Goal: Find specific page/section: Find specific page/section

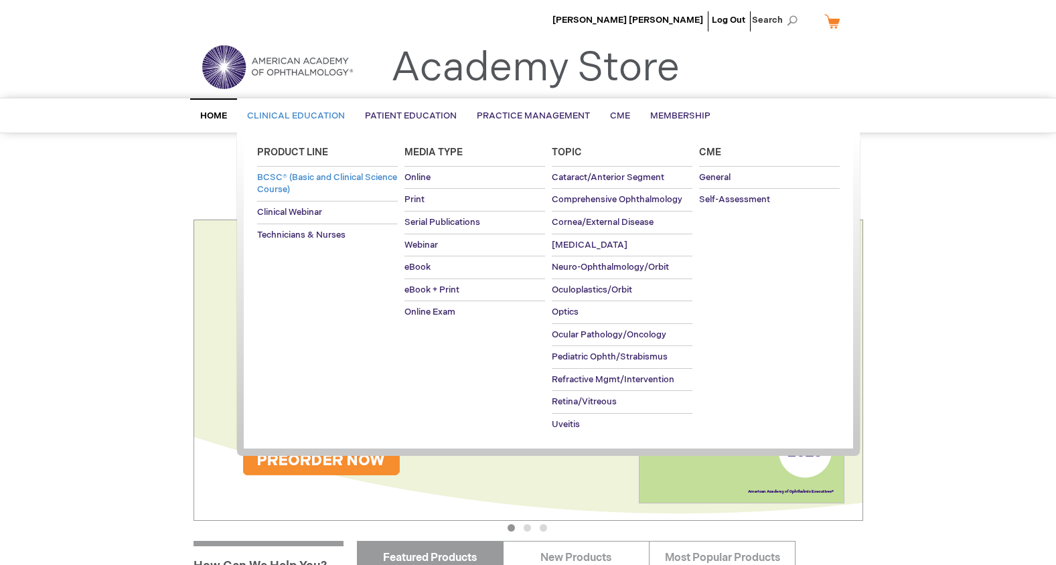
click at [297, 181] on span "BCSC® (Basic and Clinical Science Course)" at bounding box center [327, 183] width 140 height 23
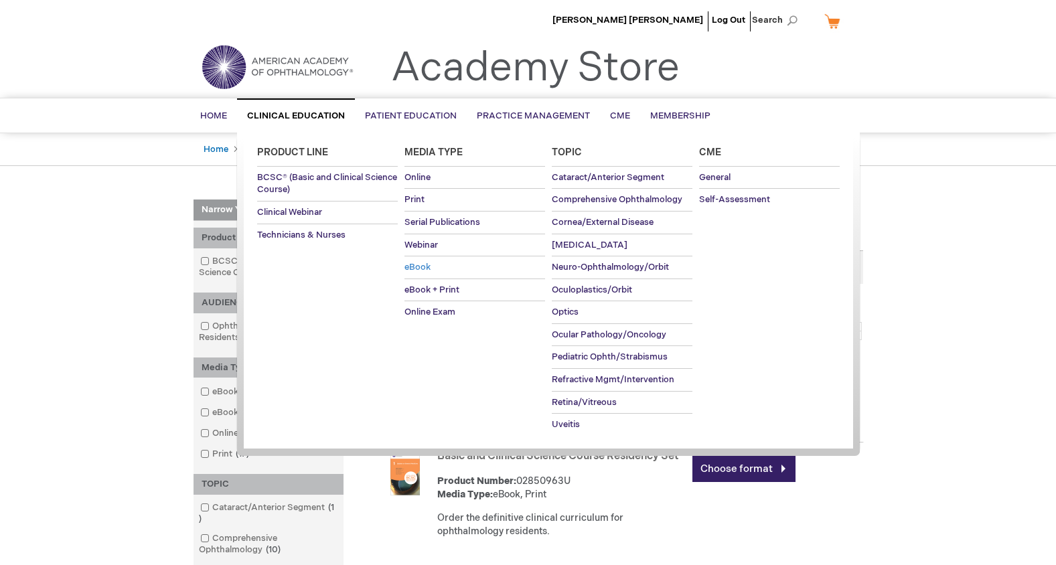
click at [413, 266] on span "eBook" at bounding box center [417, 267] width 26 height 11
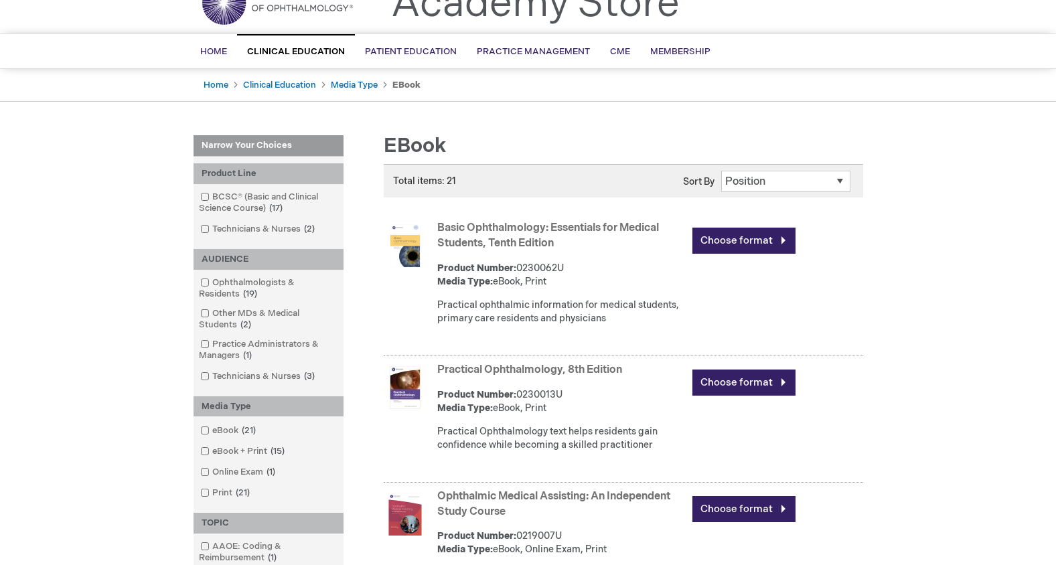
scroll to position [67, 0]
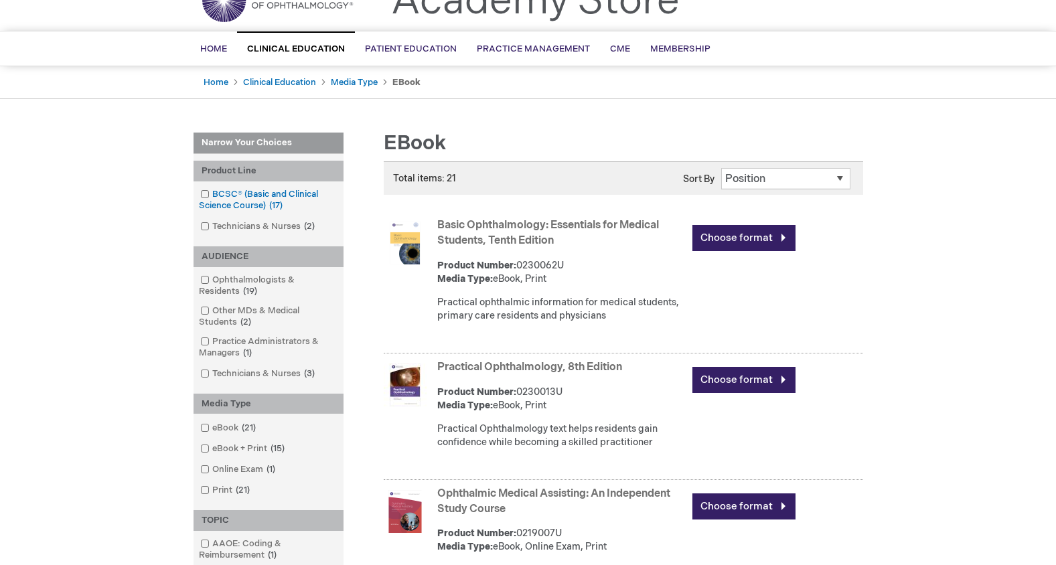
click at [276, 189] on link "BCSC® (Basic and Clinical Science Course) 17 items" at bounding box center [268, 200] width 143 height 24
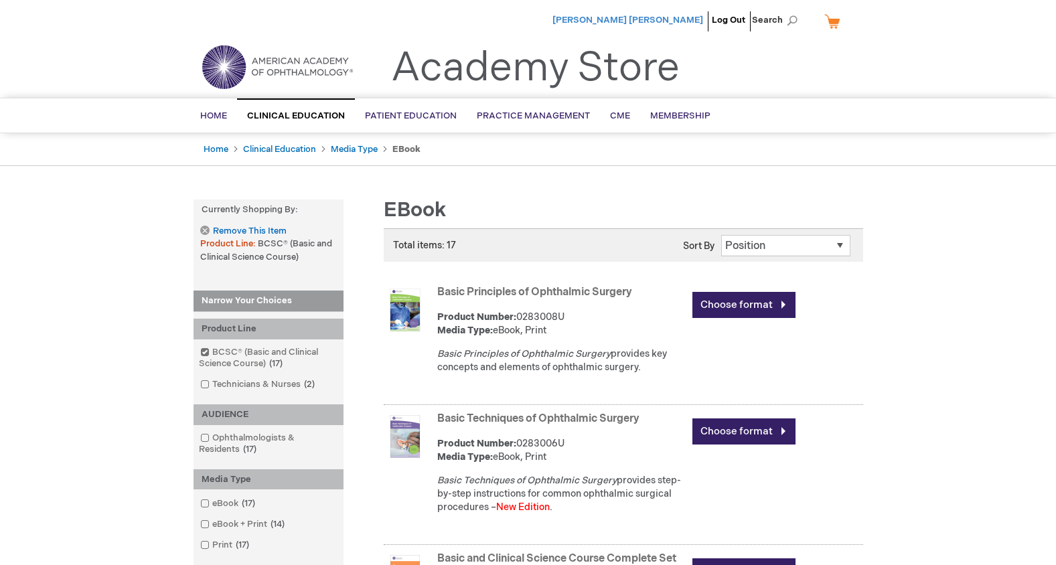
click at [648, 23] on span "[PERSON_NAME] [PERSON_NAME]" at bounding box center [627, 20] width 151 height 11
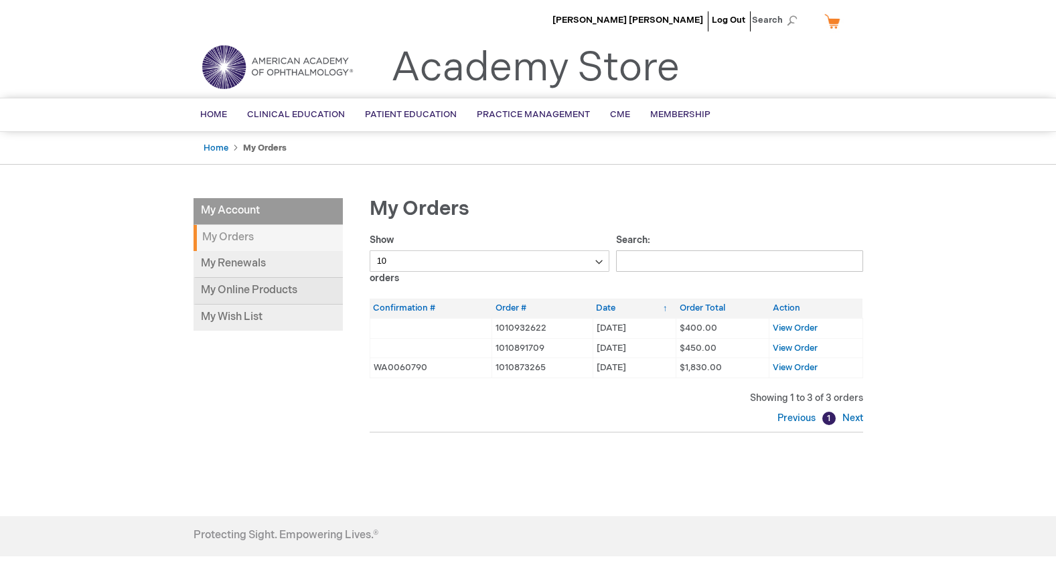
click at [242, 290] on link "My Online Products" at bounding box center [267, 291] width 149 height 27
